Goal: Transaction & Acquisition: Book appointment/travel/reservation

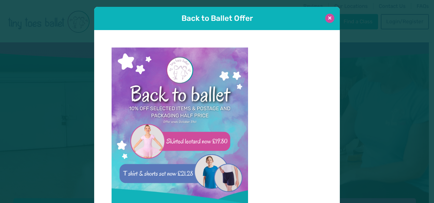
click at [326, 18] on button at bounding box center [329, 18] width 9 height 9
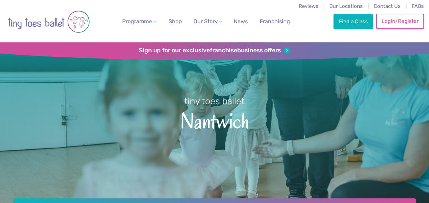
click at [407, 21] on link "Login/Register" at bounding box center [400, 21] width 48 height 15
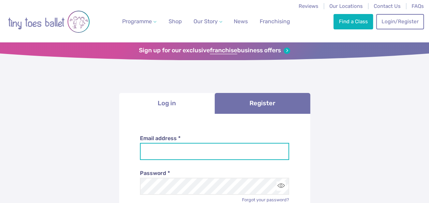
click at [169, 151] on input "Email address *" at bounding box center [214, 151] width 149 height 17
type input "**********"
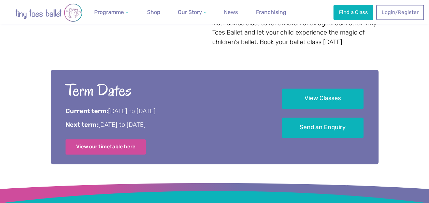
scroll to position [441, 0]
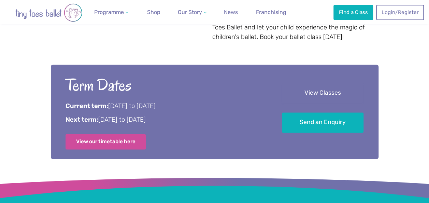
click at [317, 83] on link "View Classes" at bounding box center [323, 93] width 82 height 20
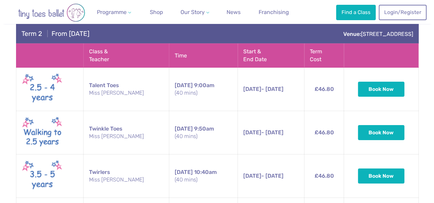
scroll to position [1138, 0]
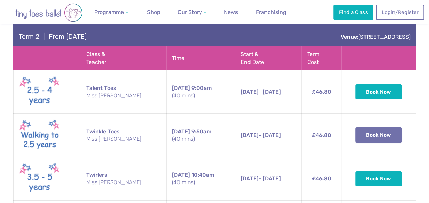
click at [370, 127] on button "Book Now" at bounding box center [378, 134] width 46 height 15
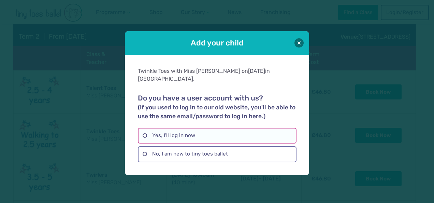
click at [195, 128] on label "Yes, I'll log in now" at bounding box center [217, 136] width 158 height 16
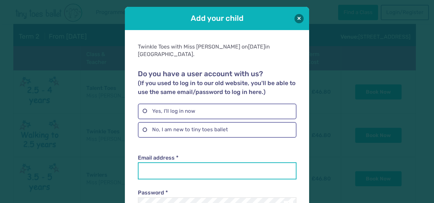
click at [169, 162] on input "Email address *" at bounding box center [217, 170] width 158 height 17
type input "**********"
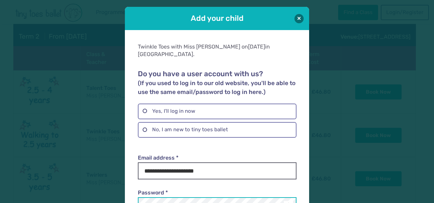
scroll to position [3, 0]
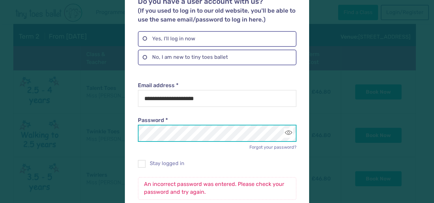
scroll to position [76, 0]
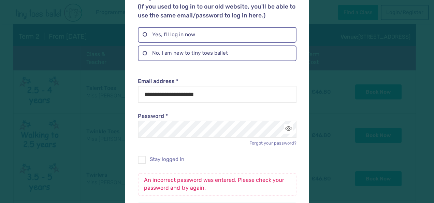
click at [139, 163] on div "An incorrect password was entered. Please check your password and try again. Lo…" at bounding box center [217, 192] width 158 height 58
click at [139, 158] on span at bounding box center [141, 161] width 7 height 6
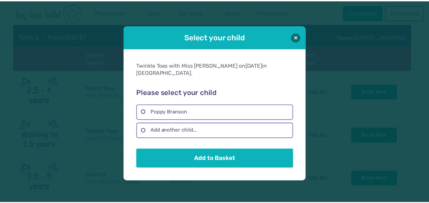
scroll to position [0, 0]
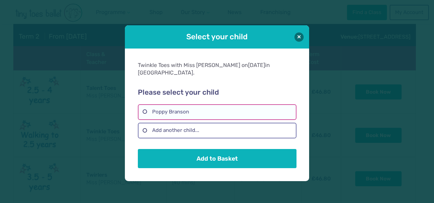
click at [192, 107] on label "Poppy Branson" at bounding box center [217, 112] width 158 height 16
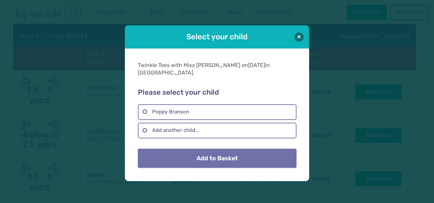
click at [201, 149] on button "Add to Basket" at bounding box center [217, 157] width 158 height 19
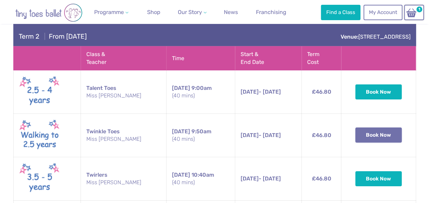
click at [380, 127] on button "Book Now" at bounding box center [378, 134] width 46 height 15
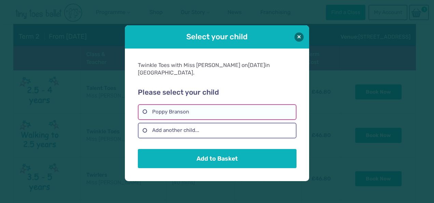
click at [233, 108] on label "Poppy Branson" at bounding box center [217, 112] width 158 height 16
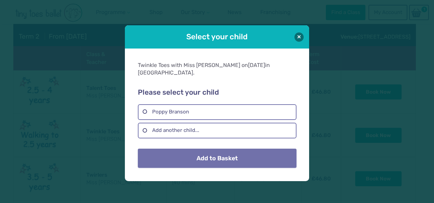
click at [219, 156] on button "Add to Basket" at bounding box center [217, 157] width 158 height 19
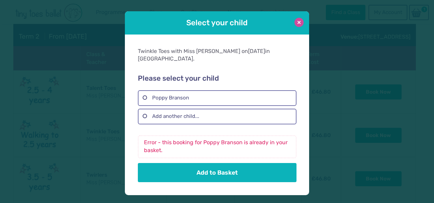
click at [298, 27] on button at bounding box center [298, 22] width 9 height 9
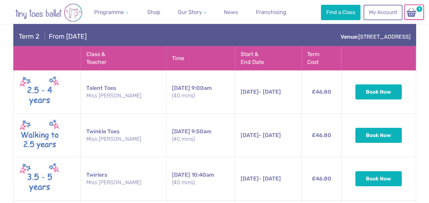
click at [415, 12] on img at bounding box center [410, 13] width 13 height 10
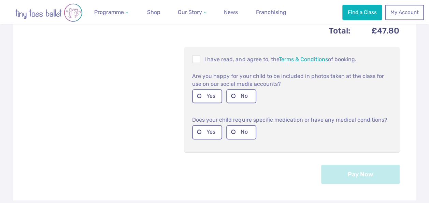
scroll to position [294, 0]
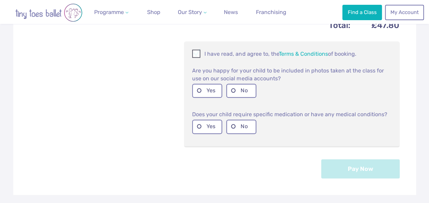
click at [196, 57] on span at bounding box center [197, 54] width 8 height 6
click at [205, 89] on label "Yes" at bounding box center [207, 91] width 30 height 14
click at [242, 129] on label "No" at bounding box center [241, 127] width 30 height 14
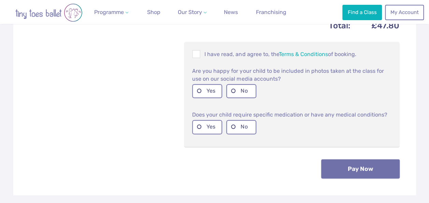
click at [344, 168] on button "Pay Now" at bounding box center [360, 168] width 78 height 19
